Goal: Check status: Check status

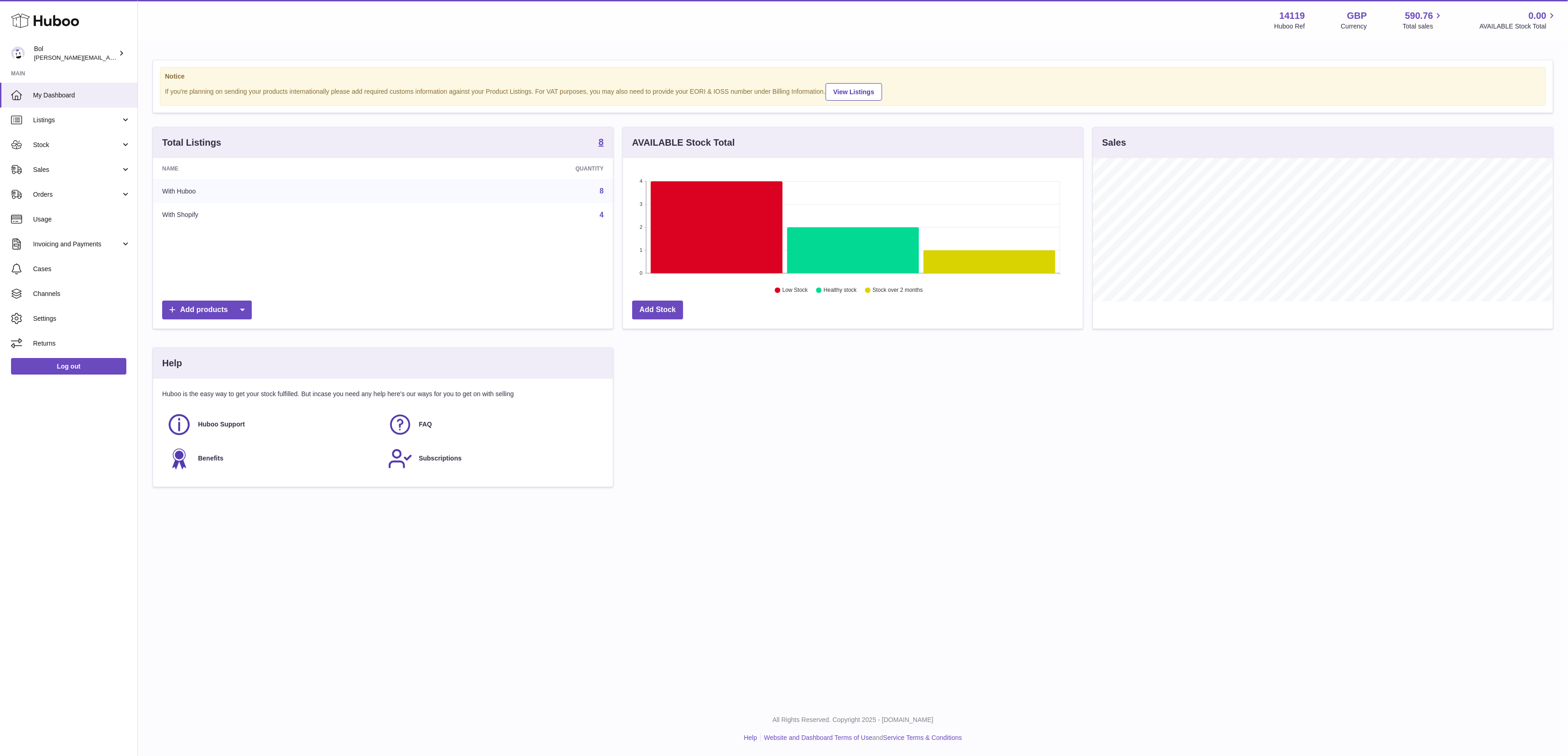
scroll to position [143, 460]
click at [994, 268] on icon at bounding box center [989, 262] width 132 height 23
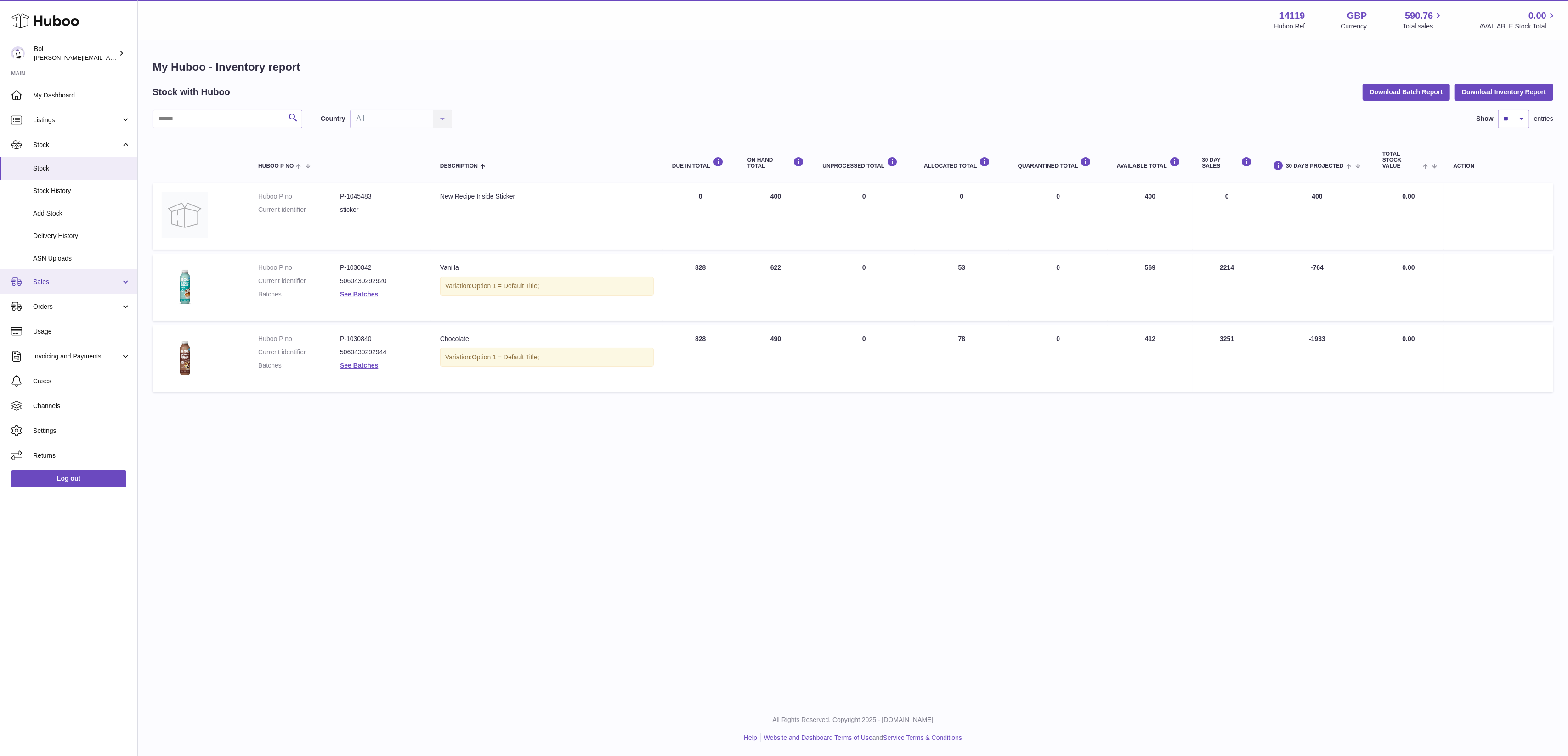
click at [91, 286] on link "Sales" at bounding box center [68, 282] width 138 height 25
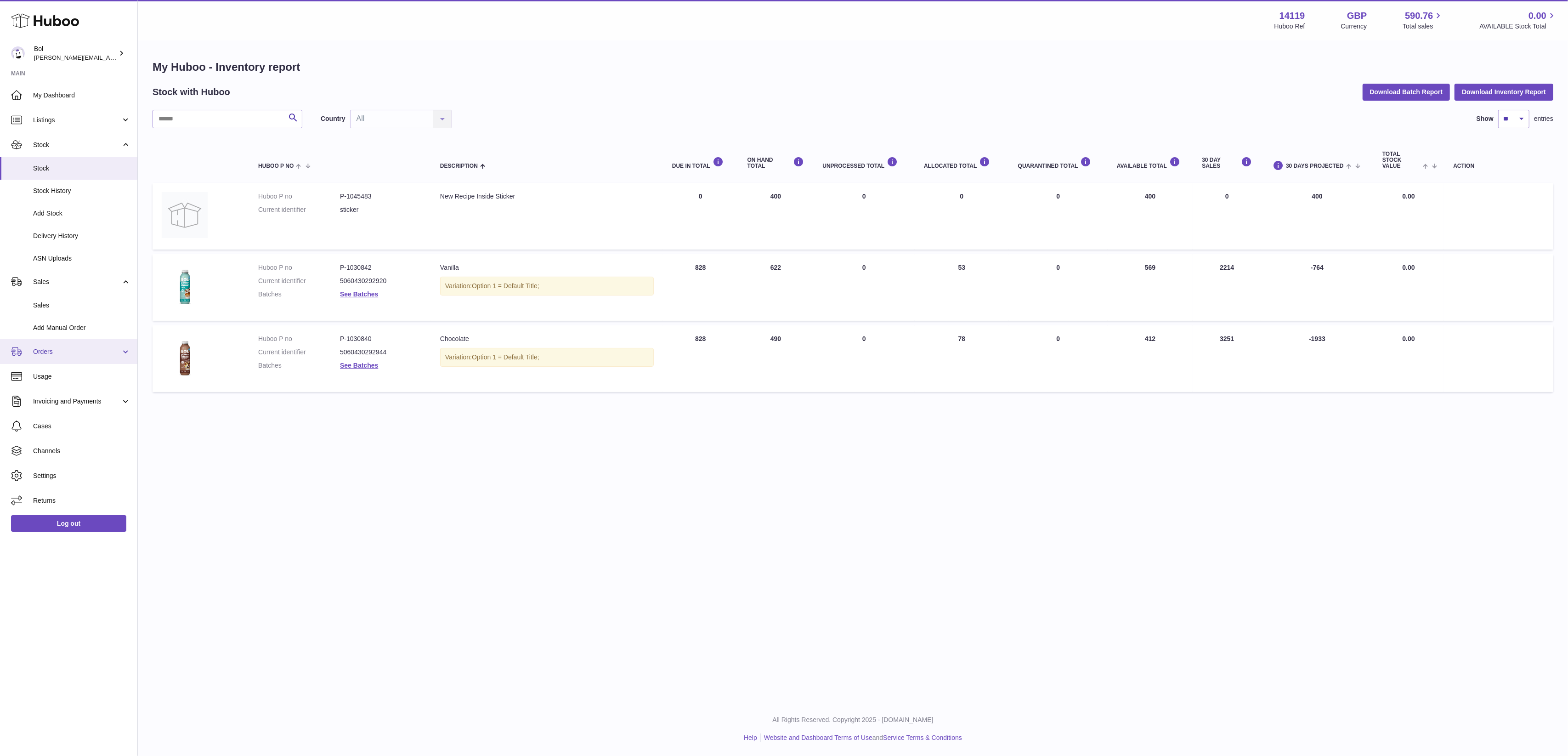
click at [87, 350] on span "Orders" at bounding box center [77, 352] width 88 height 9
click at [93, 300] on link "Sales" at bounding box center [68, 305] width 138 height 22
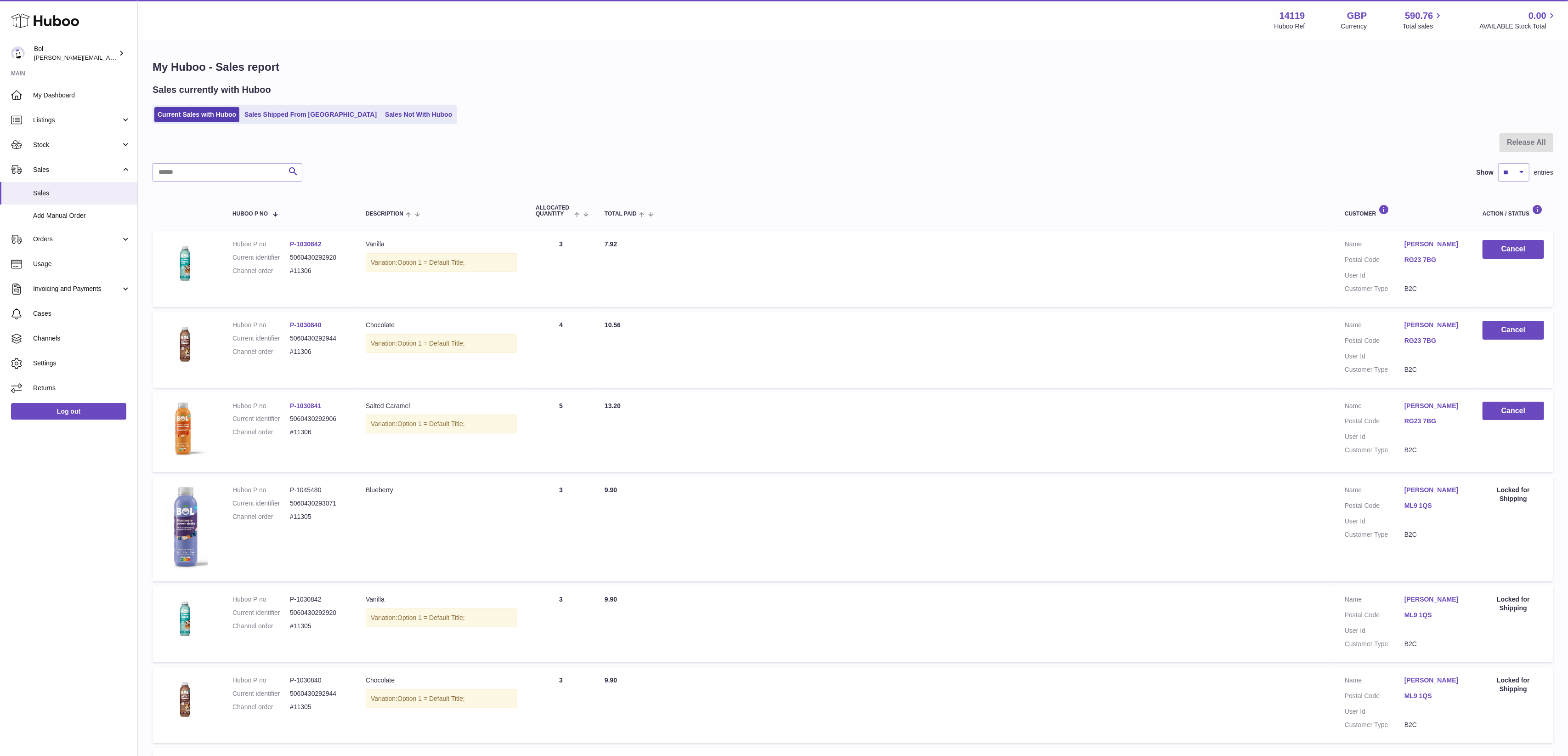
click at [291, 102] on div "Sales currently with Huboo Current Sales with Huboo Sales Shipped From Huboo Sa…" at bounding box center [853, 104] width 1401 height 40
click at [291, 107] on link "Sales Shipped From Huboo" at bounding box center [310, 115] width 139 height 15
click at [289, 111] on link "Sales Shipped From Huboo" at bounding box center [310, 115] width 139 height 15
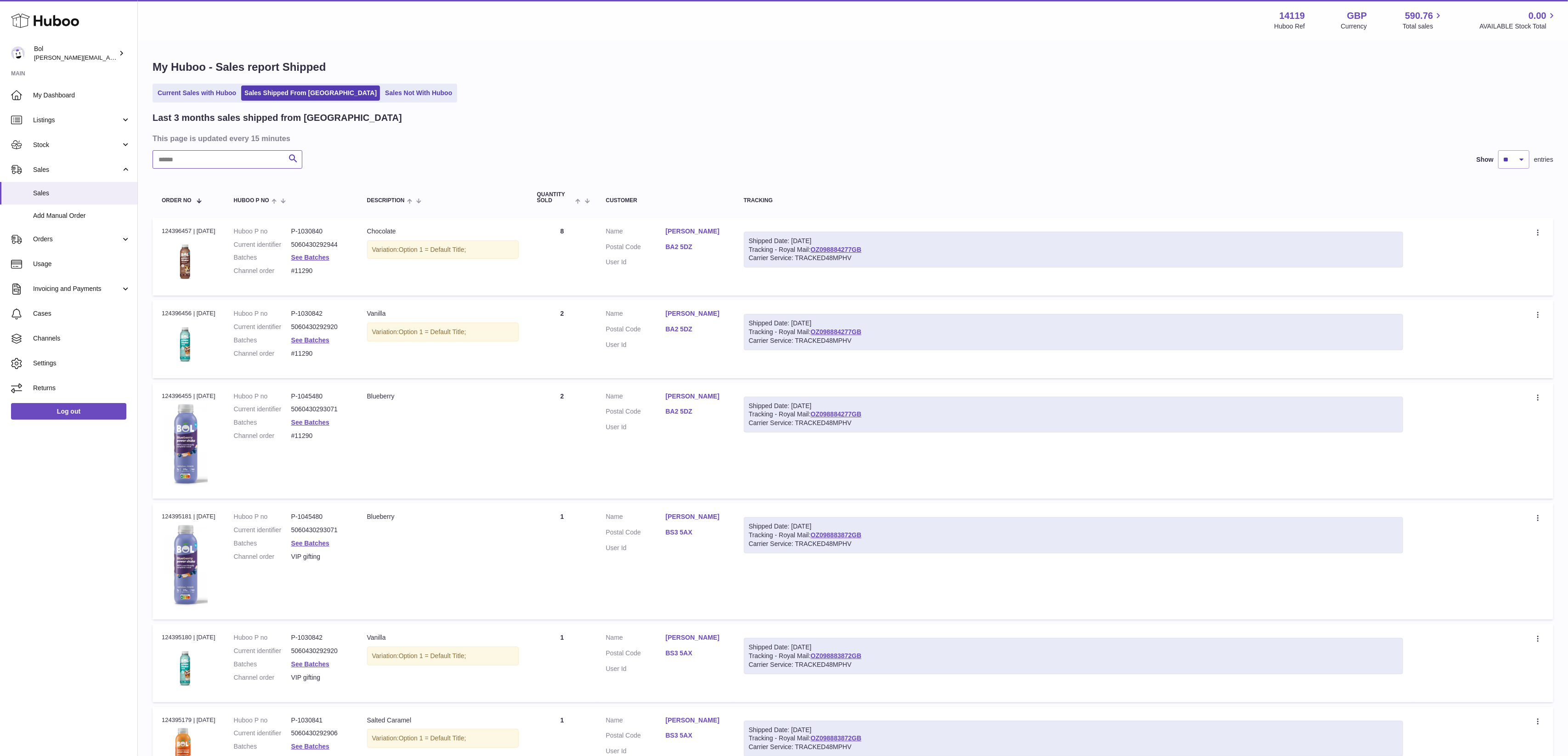
click at [244, 155] on input "text" at bounding box center [228, 160] width 150 height 19
type input "*****"
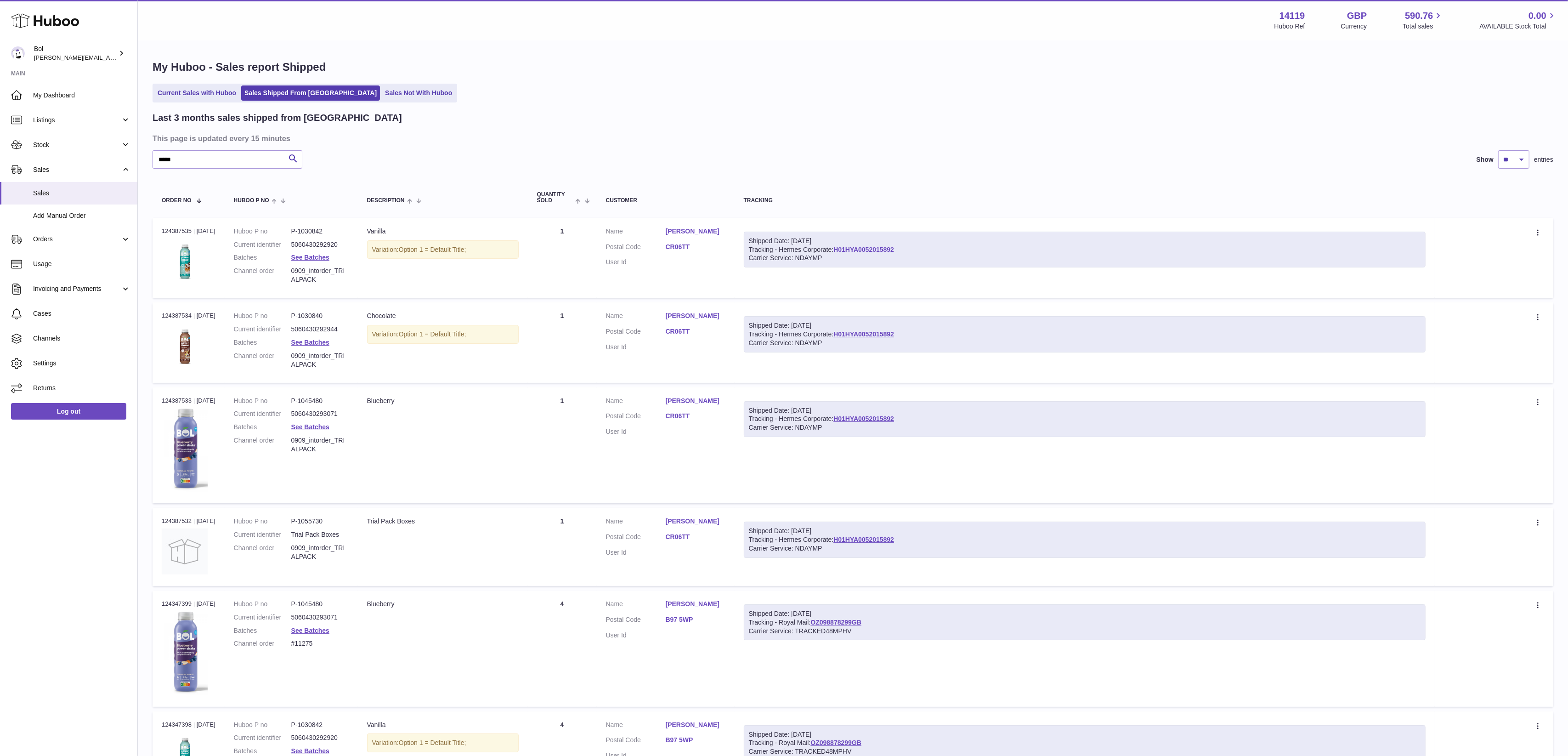
click at [867, 249] on link "H01HYA0052015892" at bounding box center [864, 249] width 61 height 7
